Goal: Transaction & Acquisition: Purchase product/service

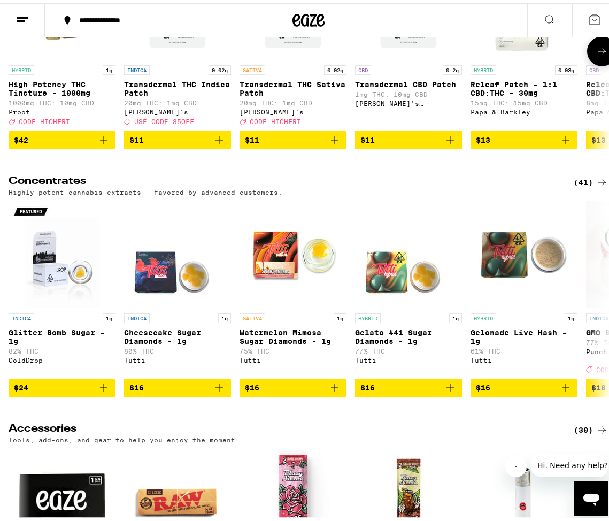
scroll to position [4458, 0]
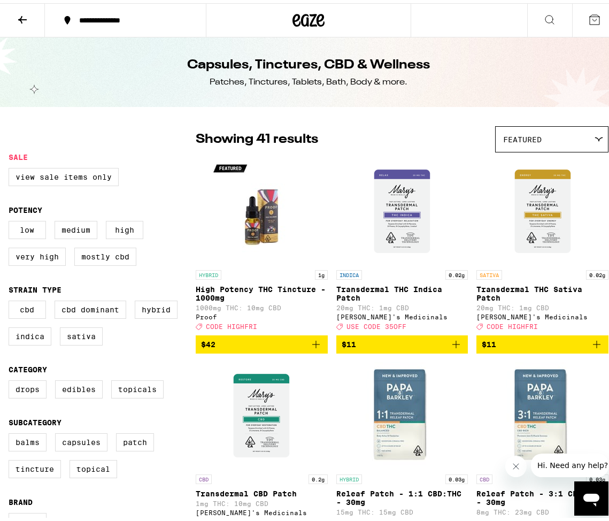
click at [23, 16] on icon at bounding box center [22, 16] width 9 height 7
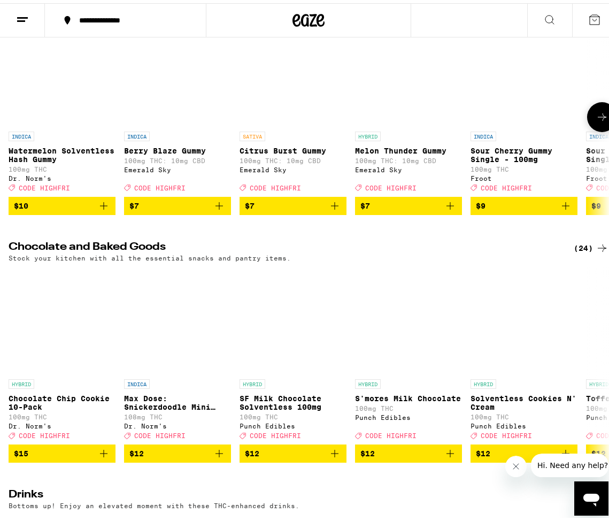
scroll to position [3436, 0]
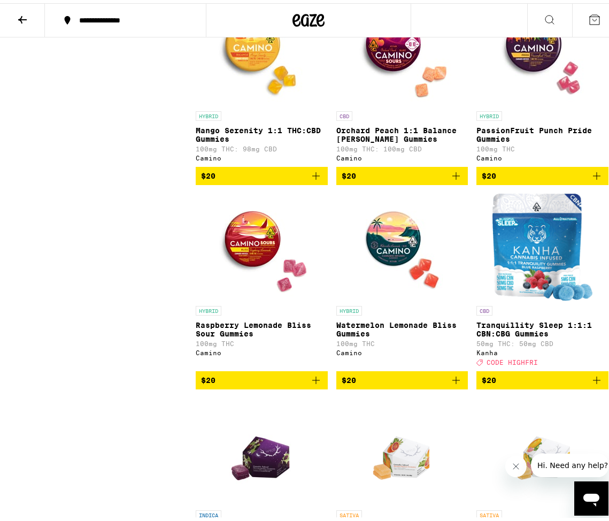
scroll to position [5026, 0]
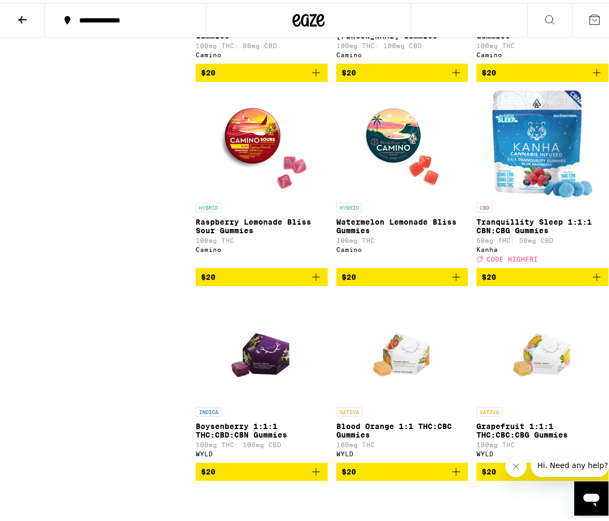
click at [385, 232] on p "Watermelon Lemonade Bliss Gummies" at bounding box center [402, 223] width 132 height 17
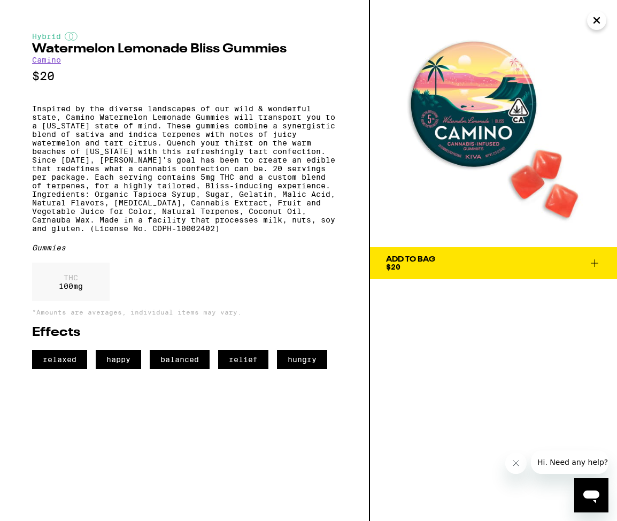
click at [426, 262] on div "Add To Bag" at bounding box center [410, 259] width 49 height 7
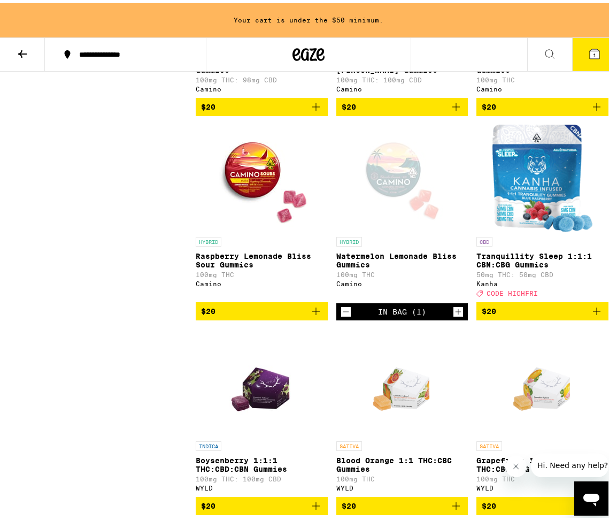
click at [29, 50] on button at bounding box center [22, 52] width 45 height 34
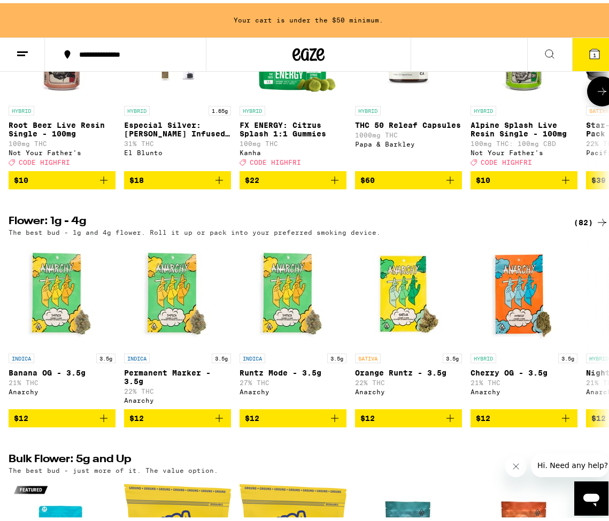
scroll to position [941, 0]
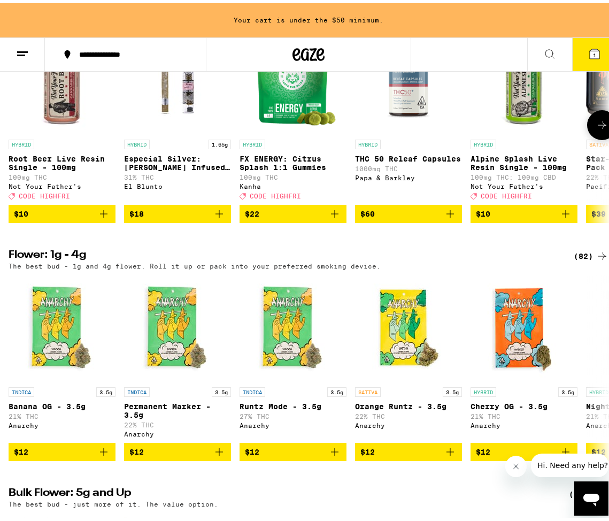
click at [105, 217] on icon "Add to bag" at bounding box center [103, 210] width 13 height 13
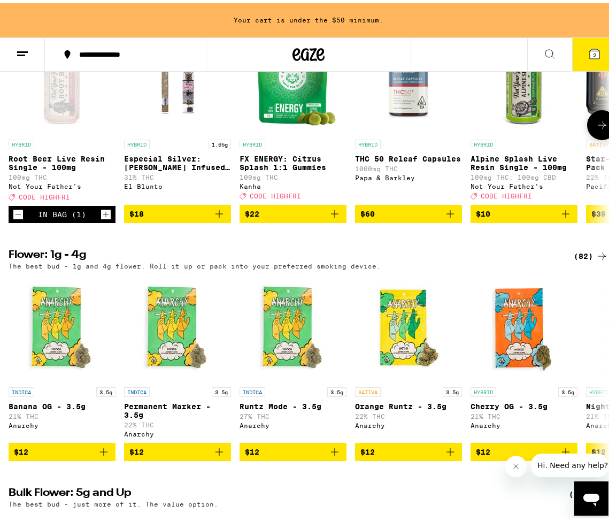
click at [105, 218] on icon "Increment" at bounding box center [106, 211] width 10 height 13
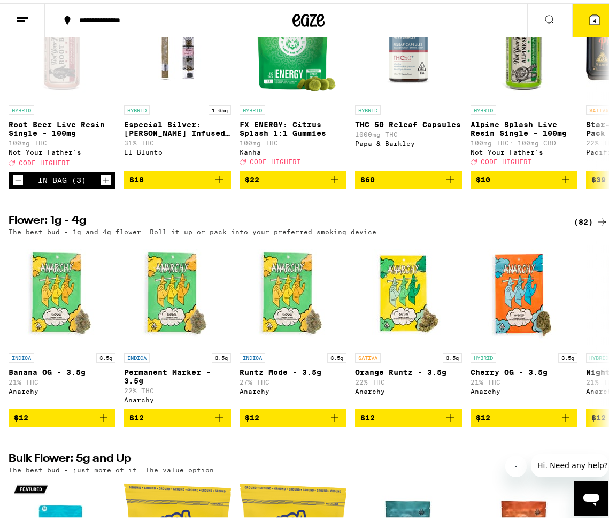
click at [101, 183] on icon "Increment" at bounding box center [106, 177] width 10 height 13
click at [103, 183] on icon "Increment" at bounding box center [106, 177] width 10 height 13
click at [105, 183] on icon "Increment" at bounding box center [106, 177] width 10 height 13
click at [105, 180] on icon "Increment" at bounding box center [106, 177] width 6 height 6
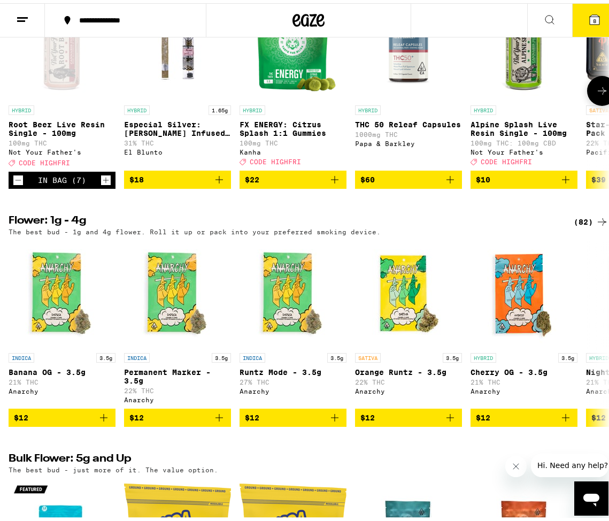
scroll to position [0, 0]
click at [221, 183] on icon "Add to bag" at bounding box center [219, 176] width 13 height 13
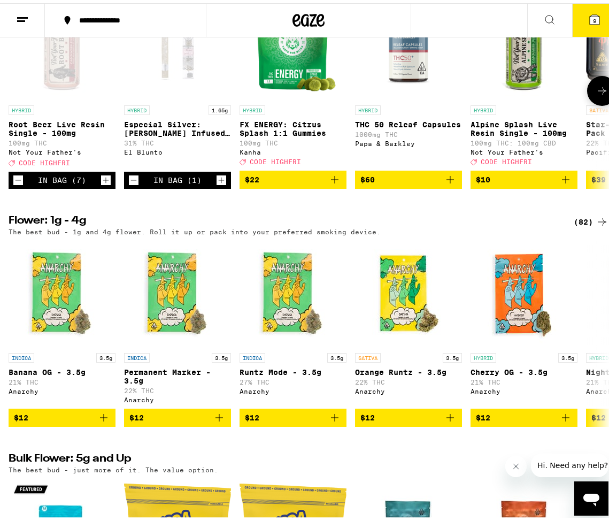
click at [221, 183] on icon "Increment" at bounding box center [222, 177] width 10 height 13
click at [221, 180] on icon "Increment" at bounding box center [222, 177] width 6 height 6
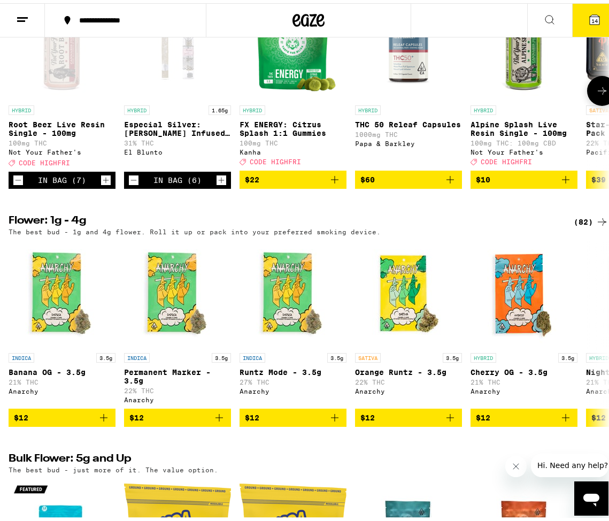
click at [221, 180] on icon "Increment" at bounding box center [222, 177] width 6 height 6
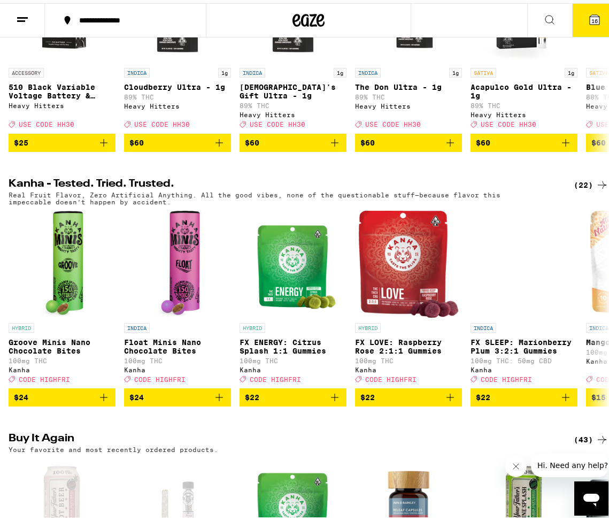
click at [591, 20] on icon at bounding box center [595, 17] width 10 height 10
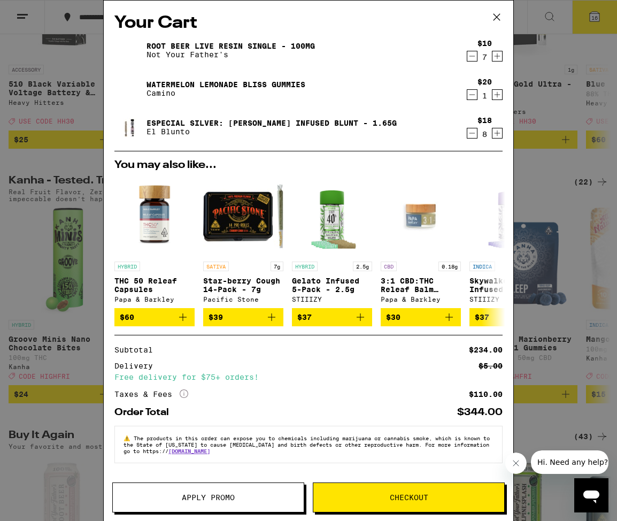
click at [214, 495] on span "Apply Promo" at bounding box center [208, 497] width 53 height 7
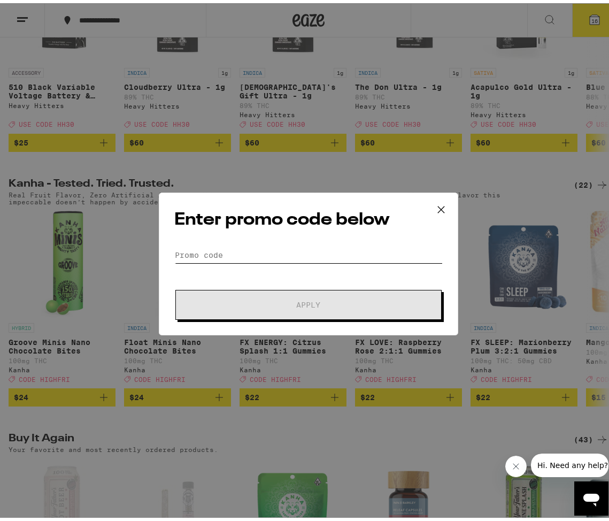
click at [265, 250] on input "Promo Code" at bounding box center [308, 252] width 269 height 16
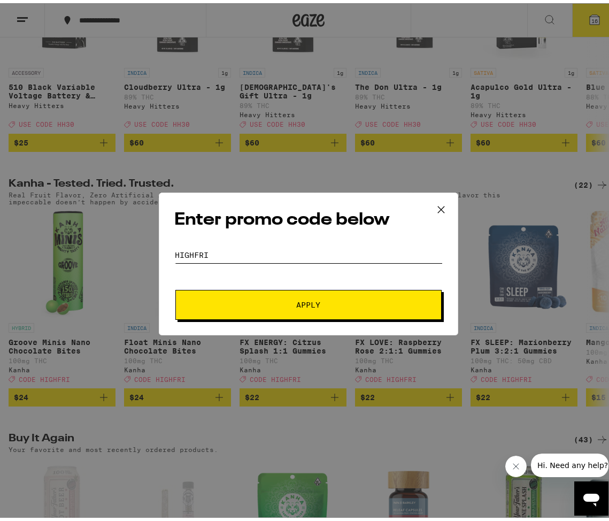
type input "HIGHFRI"
click at [269, 295] on button "Apply" at bounding box center [308, 302] width 266 height 30
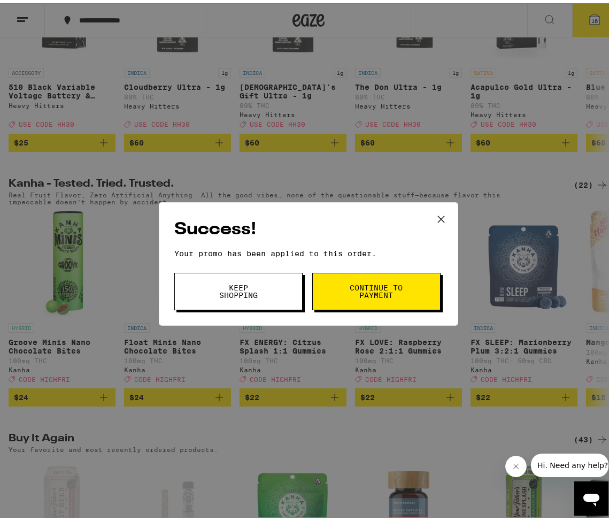
click at [376, 286] on span "Continue to payment" at bounding box center [376, 288] width 55 height 15
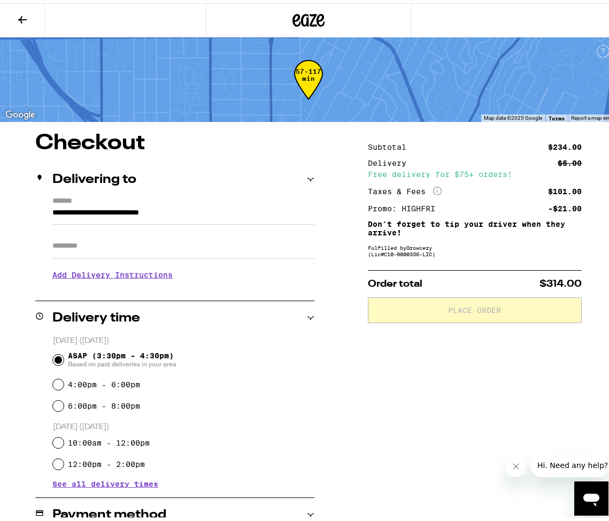
scroll to position [249, 0]
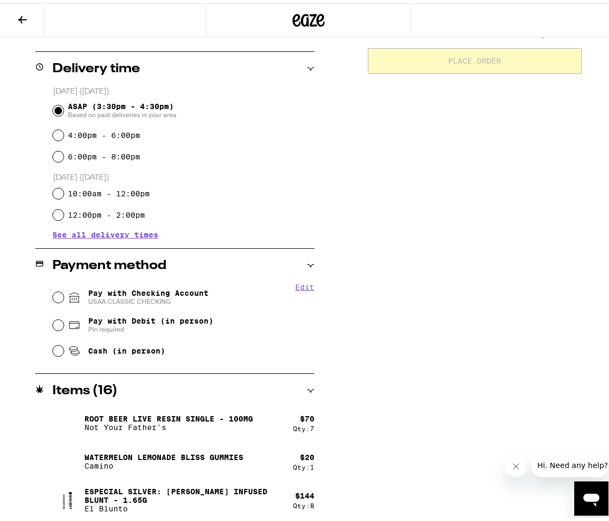
click at [57, 294] on input "Pay with Checking Account USAA CLASSIC CHECKING" at bounding box center [58, 294] width 11 height 11
radio input "true"
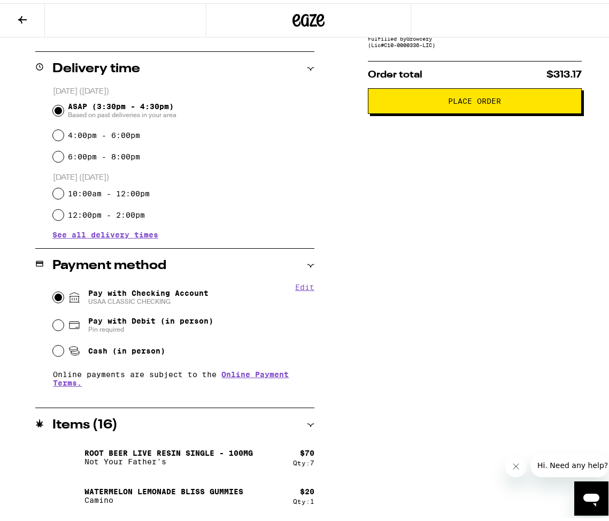
click at [432, 99] on span "Place Order" at bounding box center [475, 97] width 196 height 7
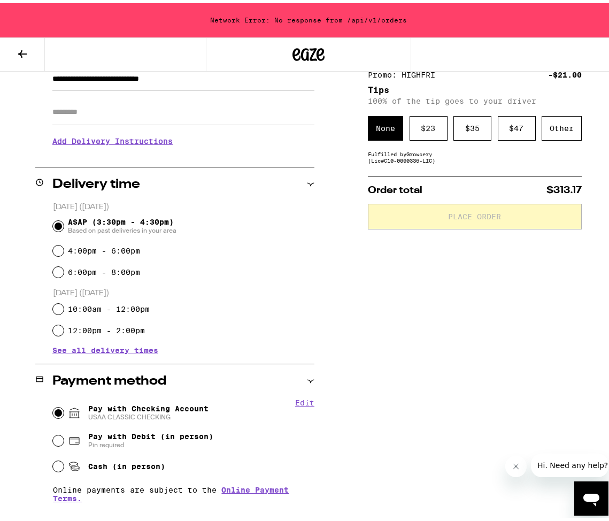
scroll to position [0, 0]
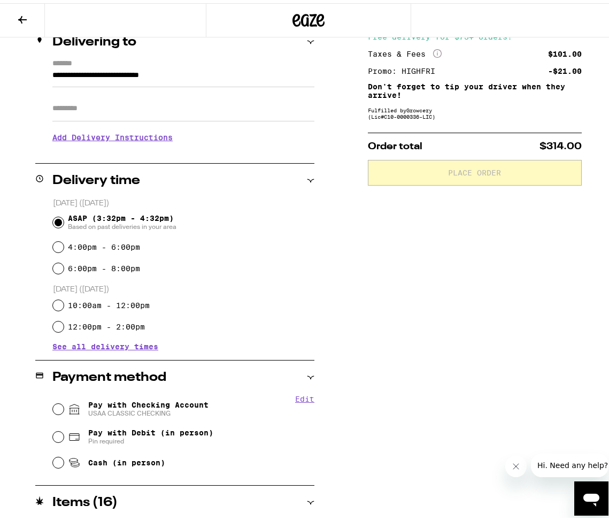
scroll to position [249, 0]
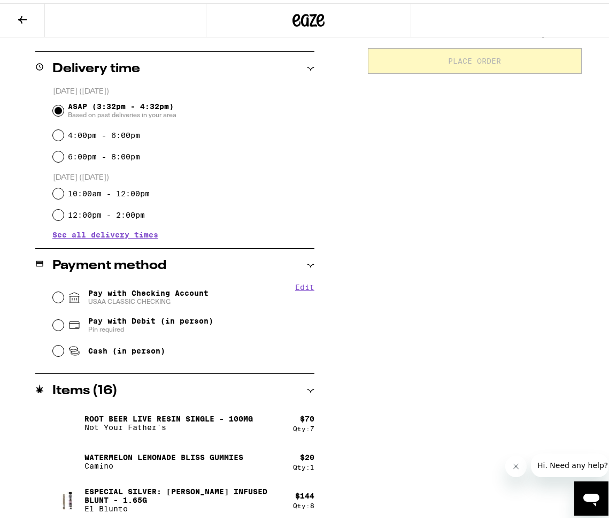
click at [53, 295] on input "Pay with Checking Account USAA CLASSIC CHECKING" at bounding box center [58, 294] width 11 height 11
radio input "true"
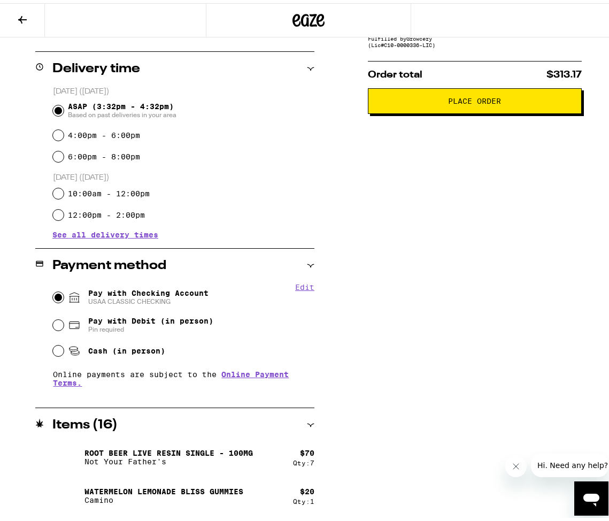
click at [466, 102] on span "Place Order" at bounding box center [475, 97] width 53 height 7
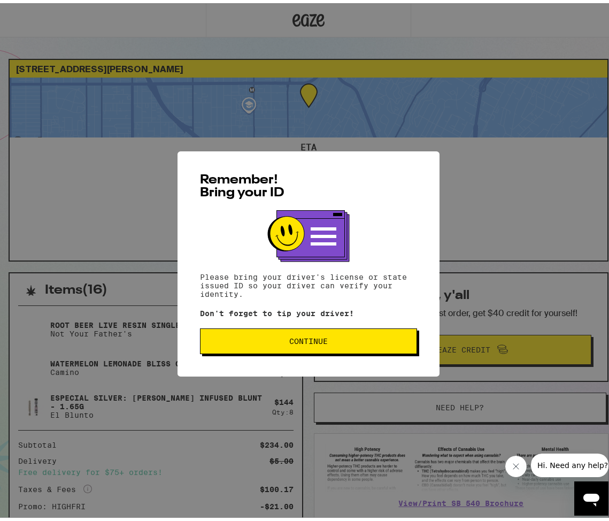
click at [335, 344] on button "Continue" at bounding box center [308, 338] width 217 height 26
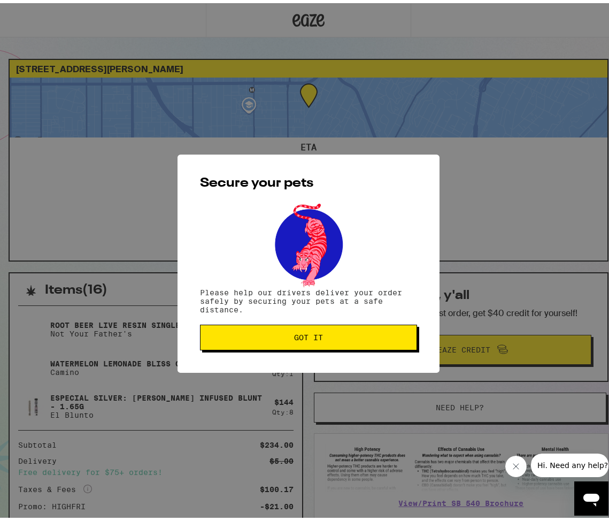
click at [332, 340] on button "Got it" at bounding box center [308, 334] width 217 height 26
